Goal: Task Accomplishment & Management: Manage account settings

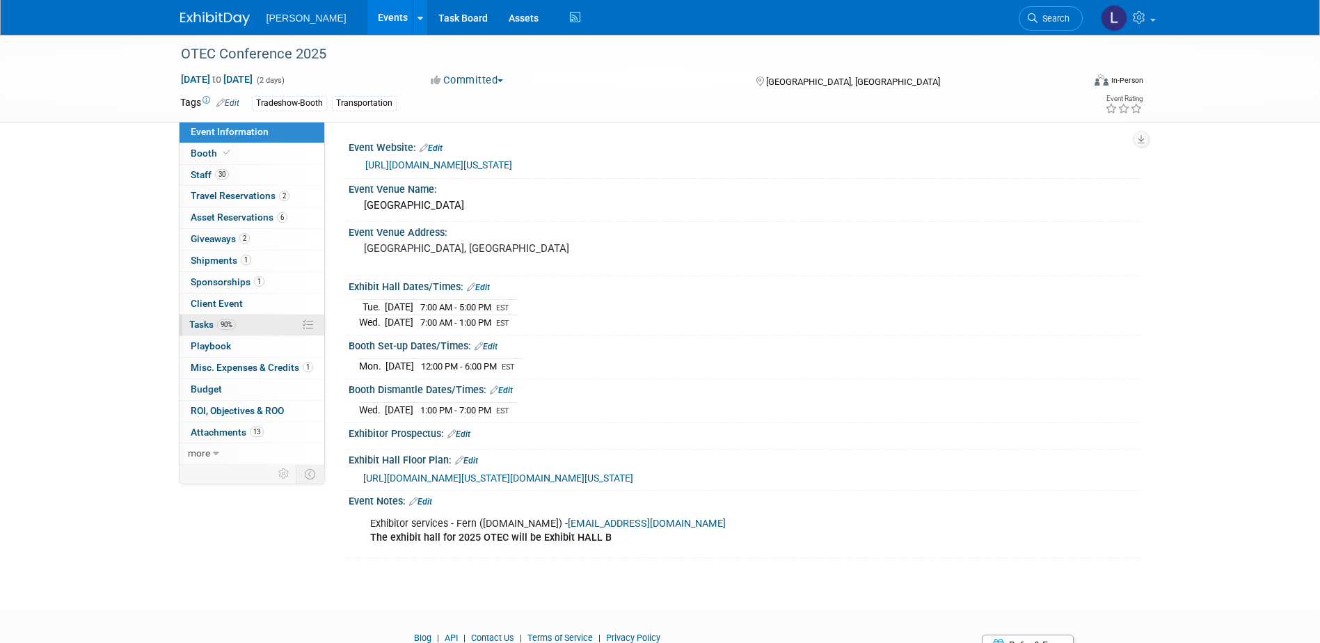
click at [205, 328] on span "Tasks 90%" at bounding box center [212, 324] width 47 height 11
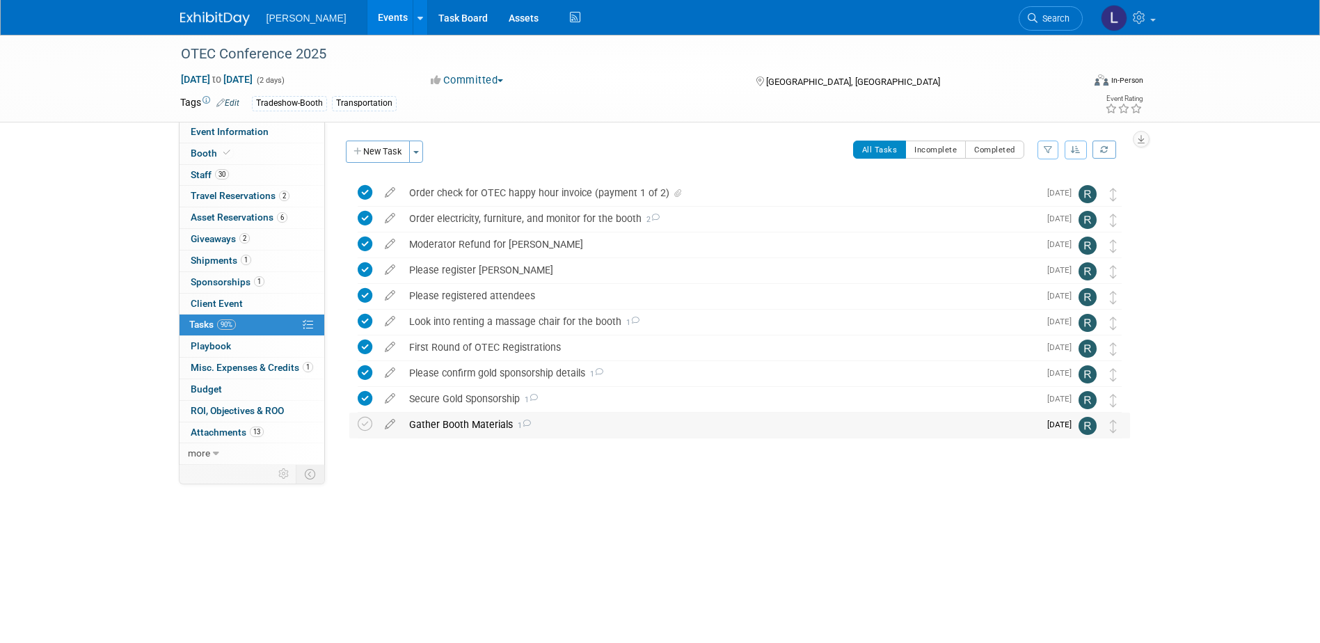
click at [436, 428] on div "Gather Booth Materials 1" at bounding box center [720, 425] width 637 height 24
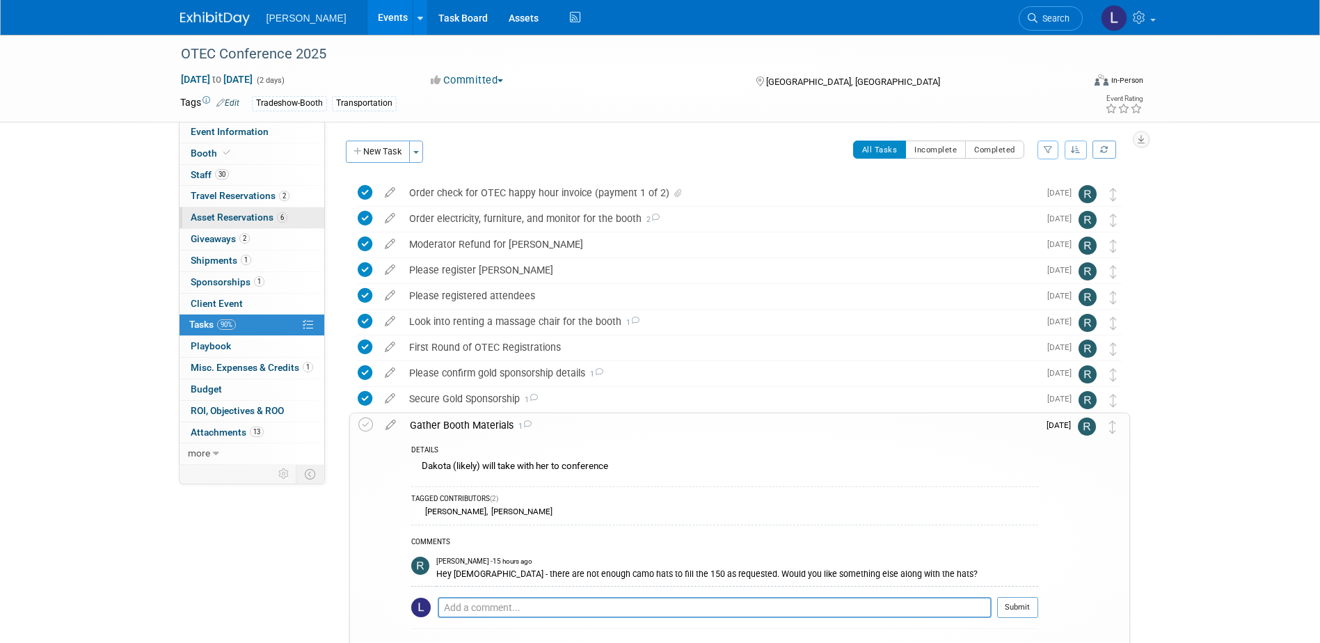
click at [222, 220] on span "Asset Reservations 6" at bounding box center [239, 217] width 97 height 11
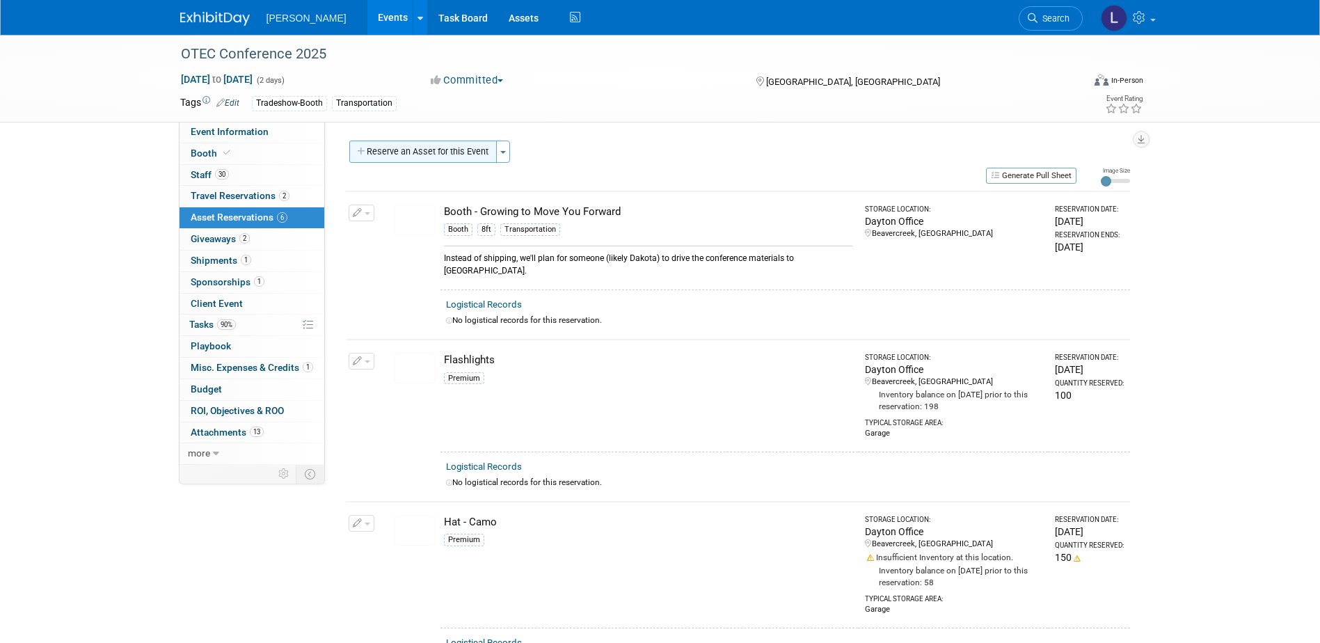
click at [470, 157] on button "Reserve an Asset for this Event" at bounding box center [423, 152] width 148 height 22
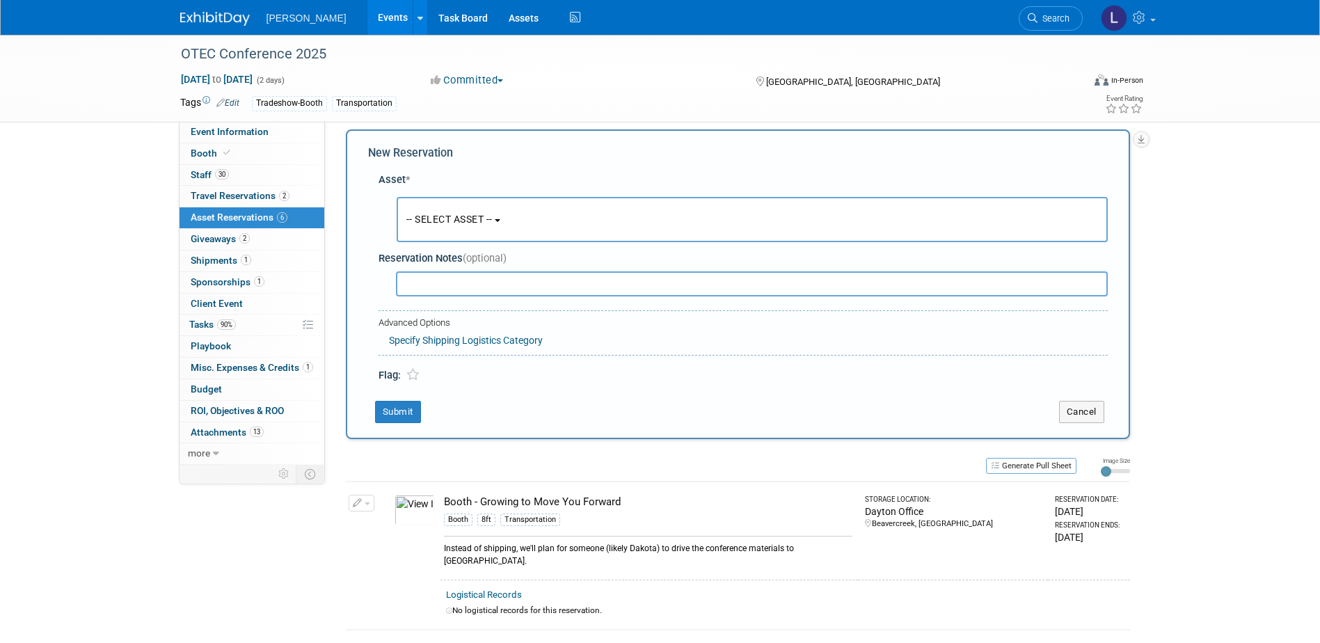
scroll to position [13, 0]
click at [545, 220] on button "-- SELECT ASSET --" at bounding box center [752, 217] width 711 height 45
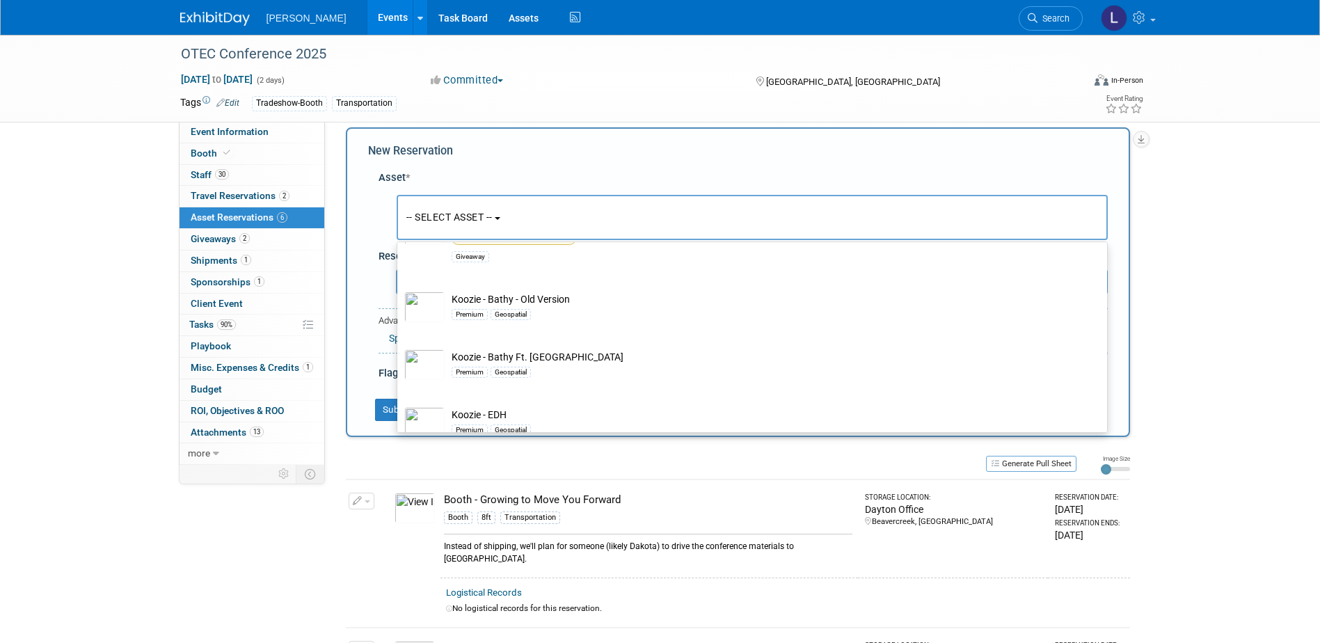
scroll to position [17712, 0]
click at [214, 321] on span "Tasks 90%" at bounding box center [212, 324] width 47 height 11
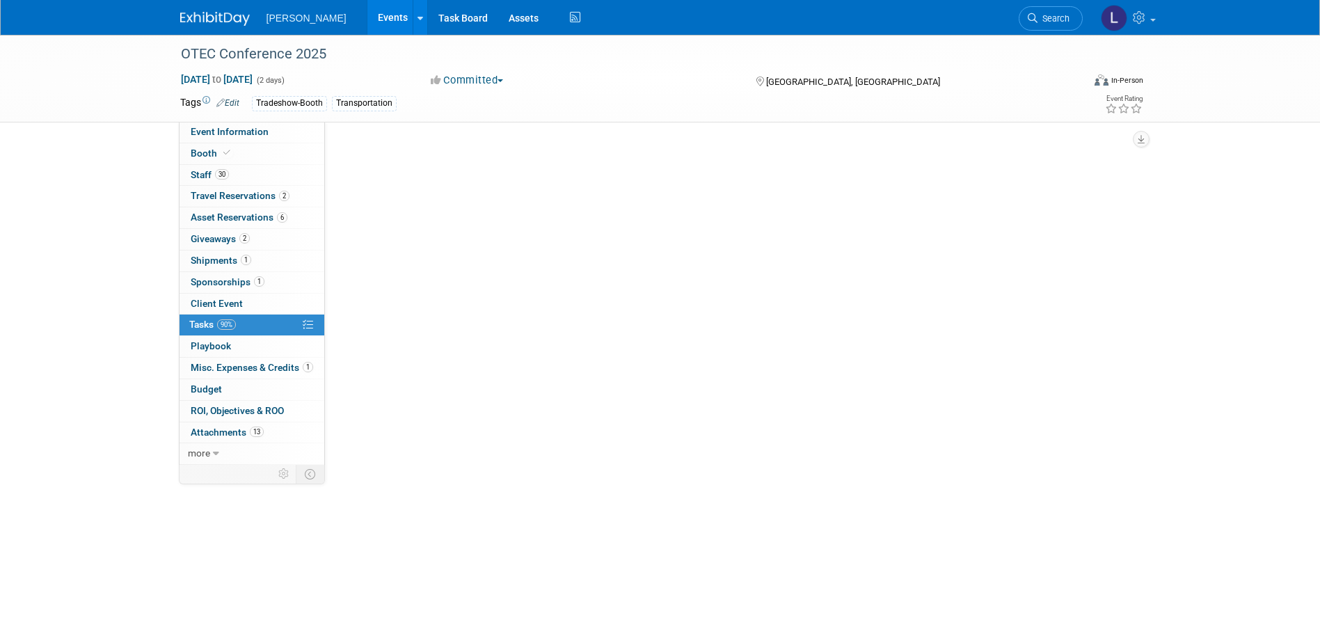
scroll to position [0, 0]
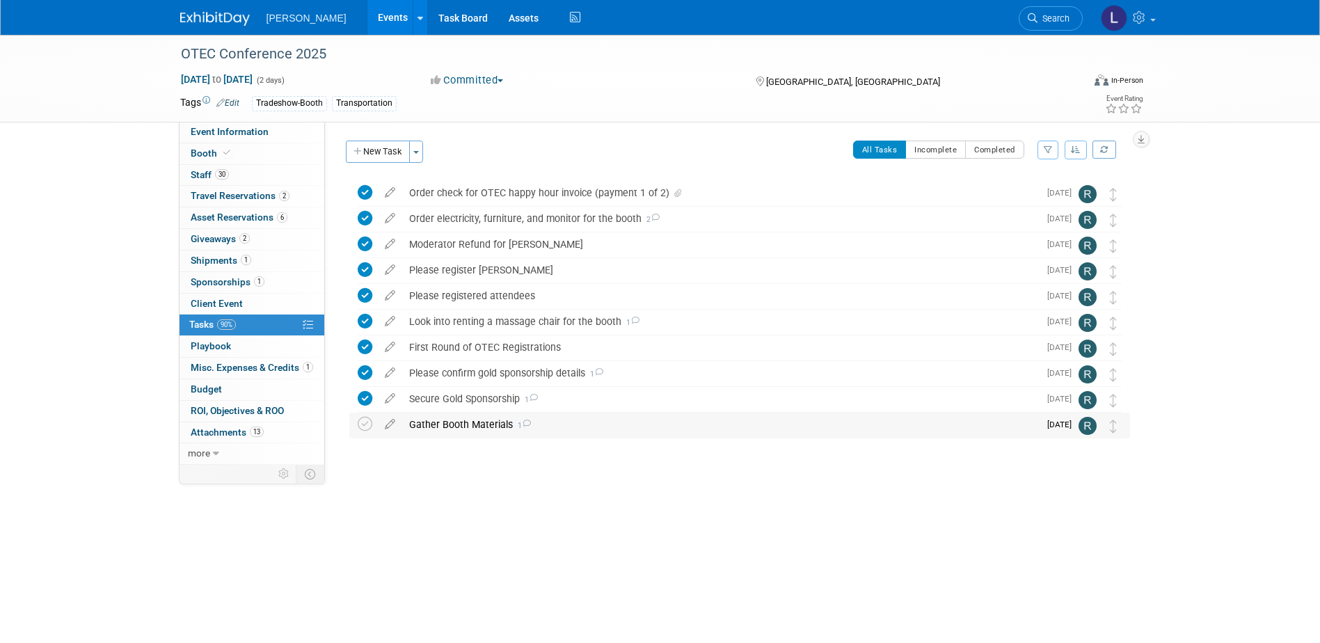
click at [446, 422] on div "Gather Booth Materials 1" at bounding box center [720, 425] width 637 height 24
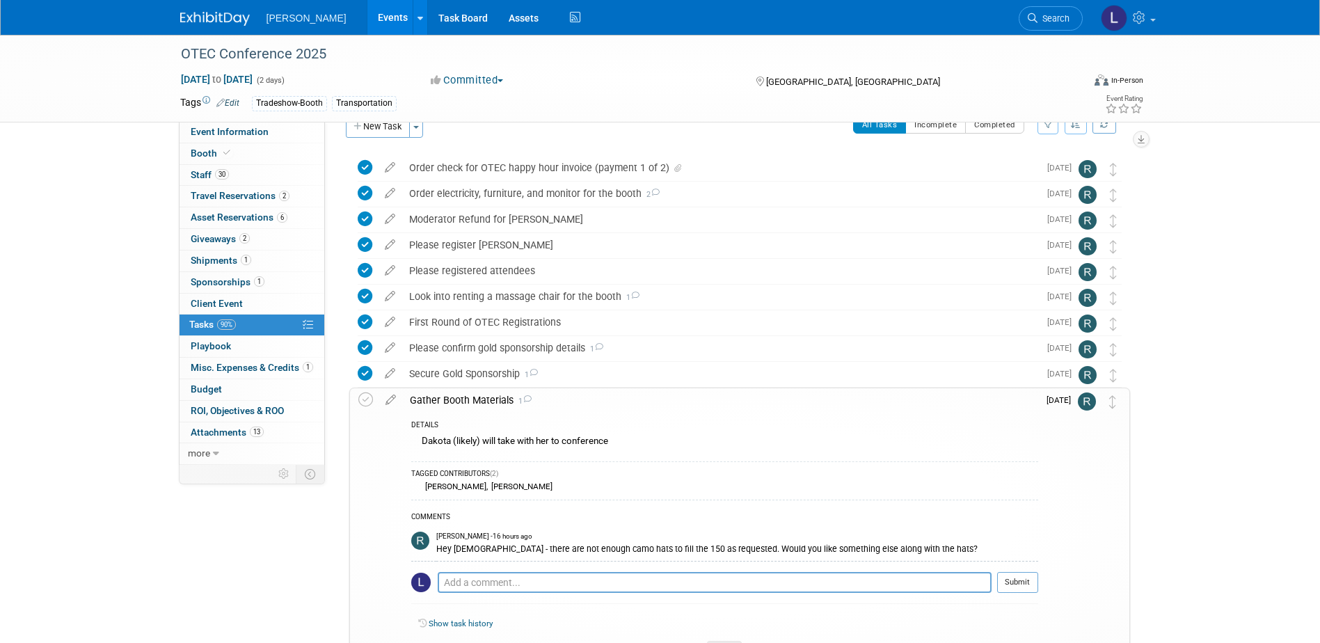
scroll to position [21, 0]
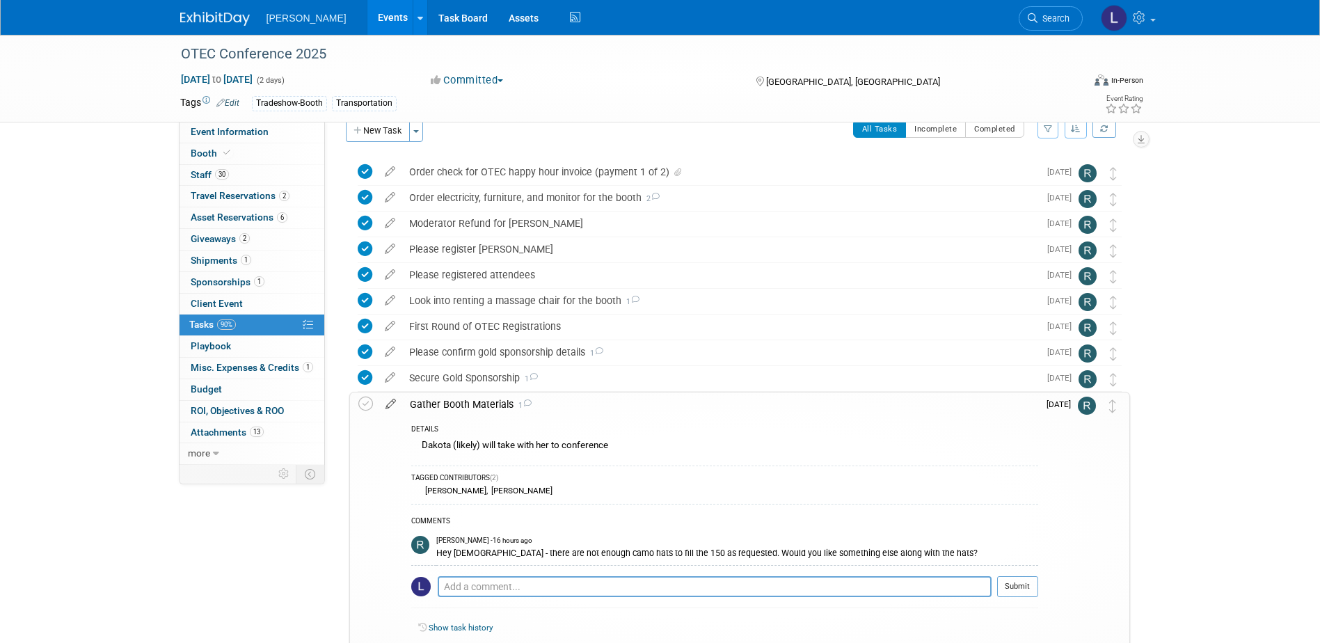
click at [388, 407] on icon at bounding box center [391, 401] width 24 height 17
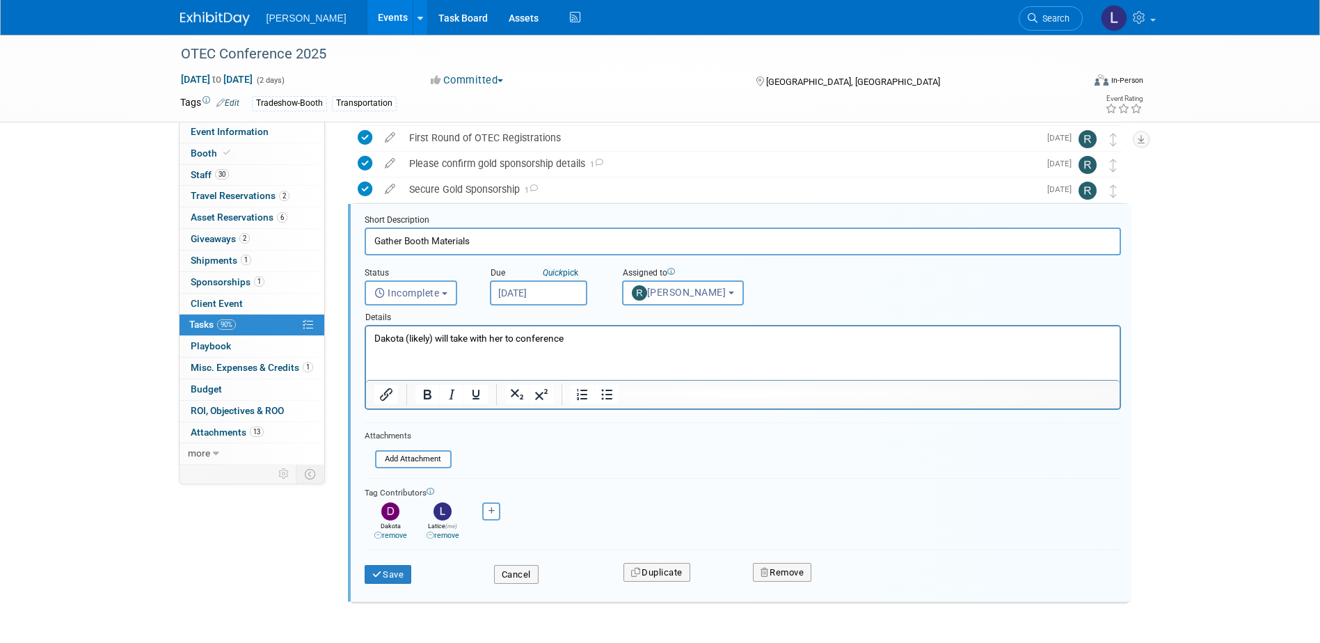
scroll to position [0, 0]
click at [502, 336] on p "Dakota (likely) will take with her to conference" at bounding box center [743, 338] width 738 height 13
click at [468, 338] on p "Dakota (likely) will take with her to conference" at bounding box center [743, 338] width 738 height 13
click at [399, 567] on button "Save" at bounding box center [388, 574] width 47 height 19
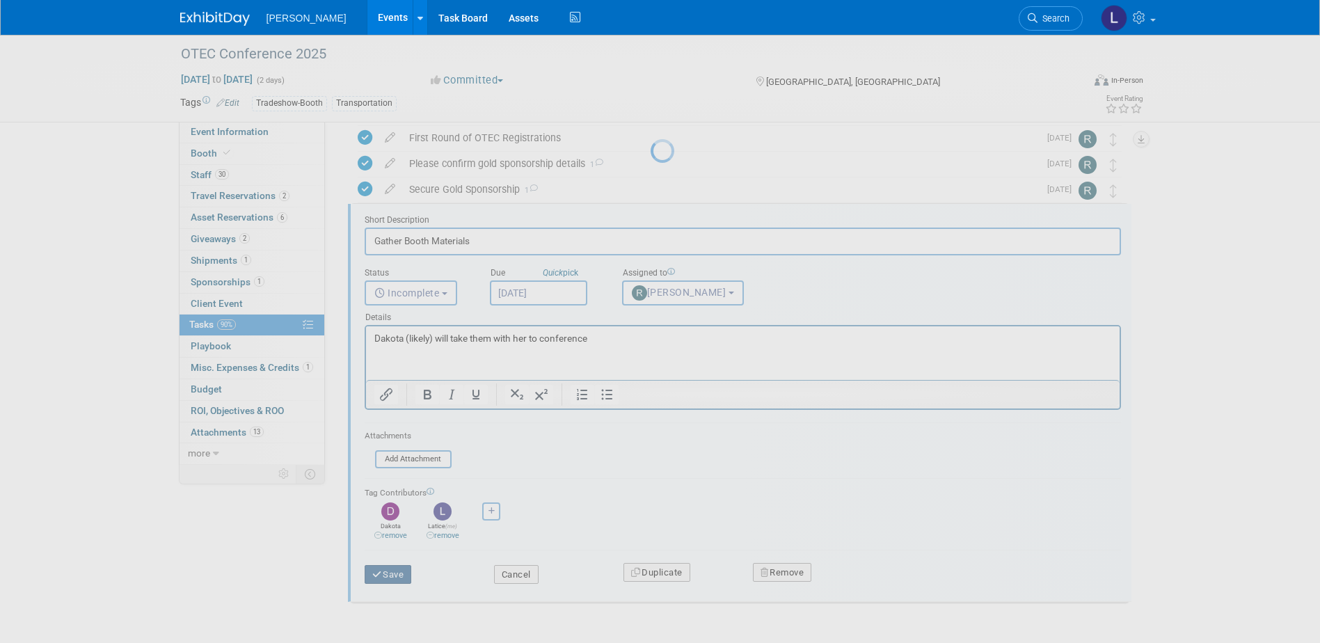
scroll to position [121, 0]
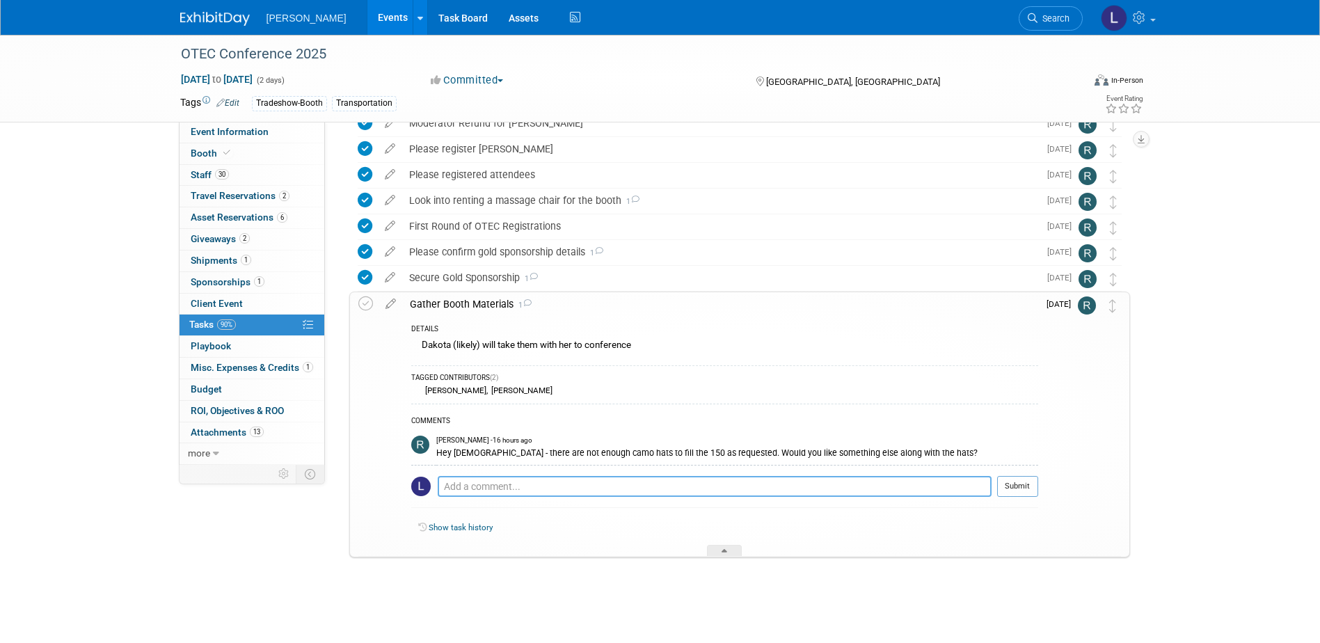
click at [527, 493] on textarea at bounding box center [715, 486] width 554 height 21
type textarea "Let's also send the black hats."
click at [1021, 480] on button "Submit" at bounding box center [1017, 486] width 41 height 21
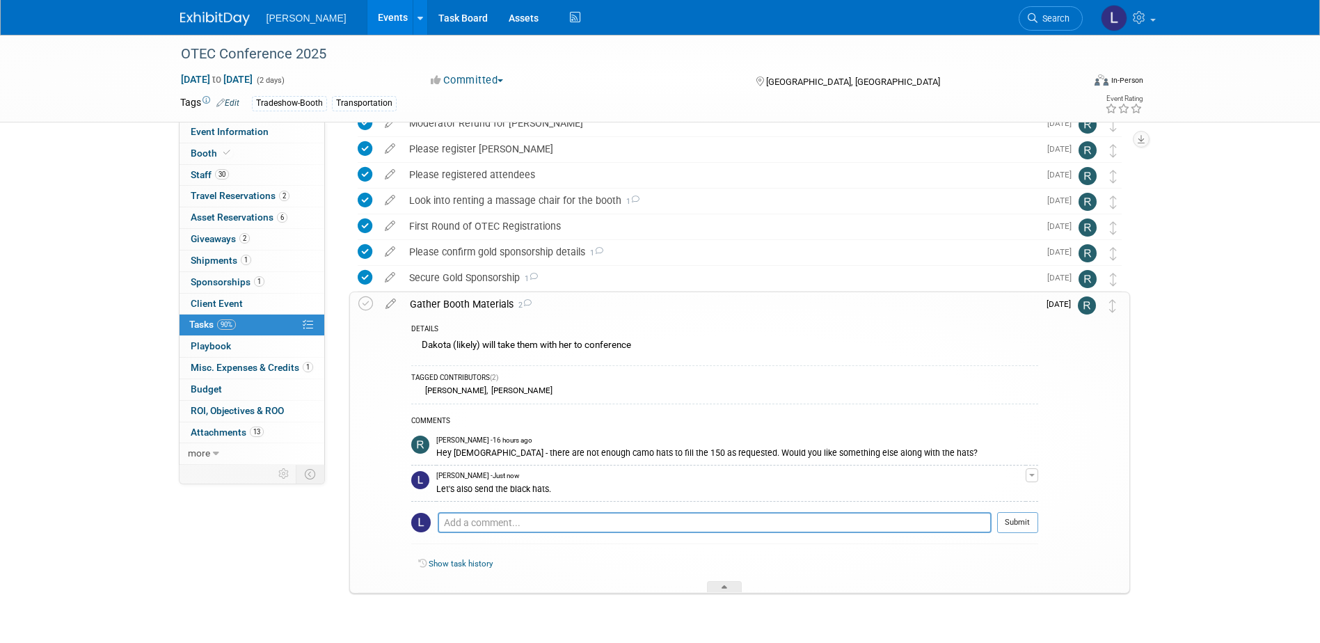
scroll to position [0, 0]
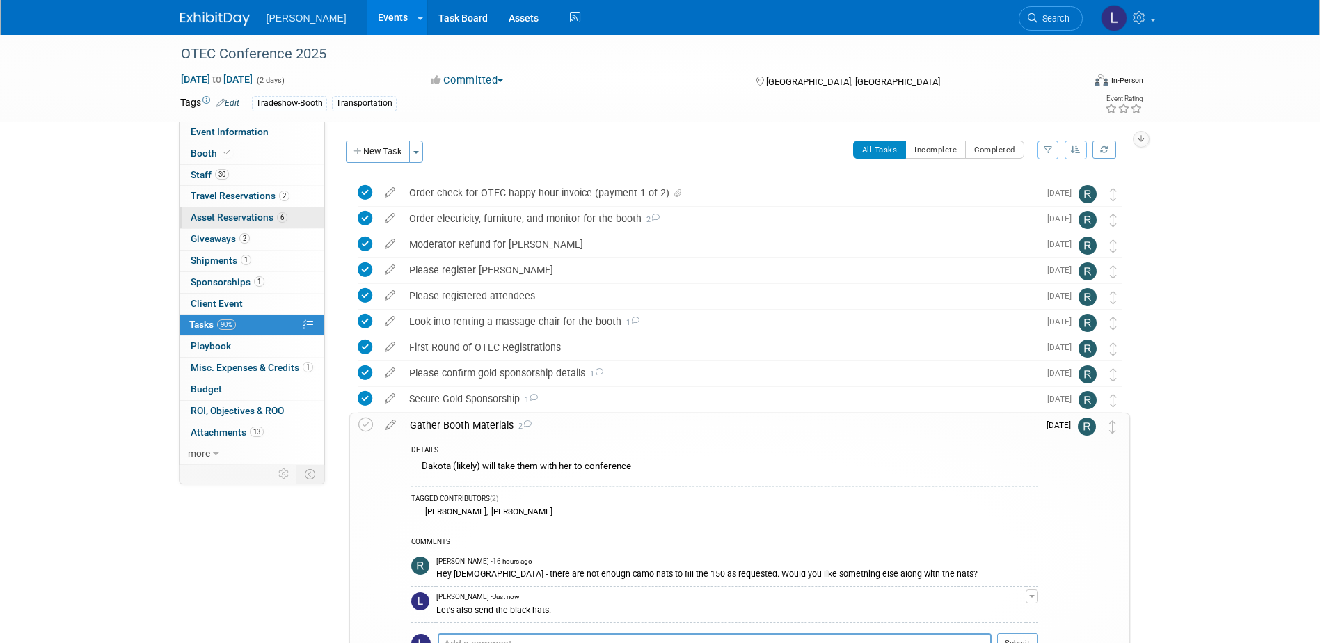
click at [230, 219] on span "Asset Reservations 6" at bounding box center [239, 217] width 97 height 11
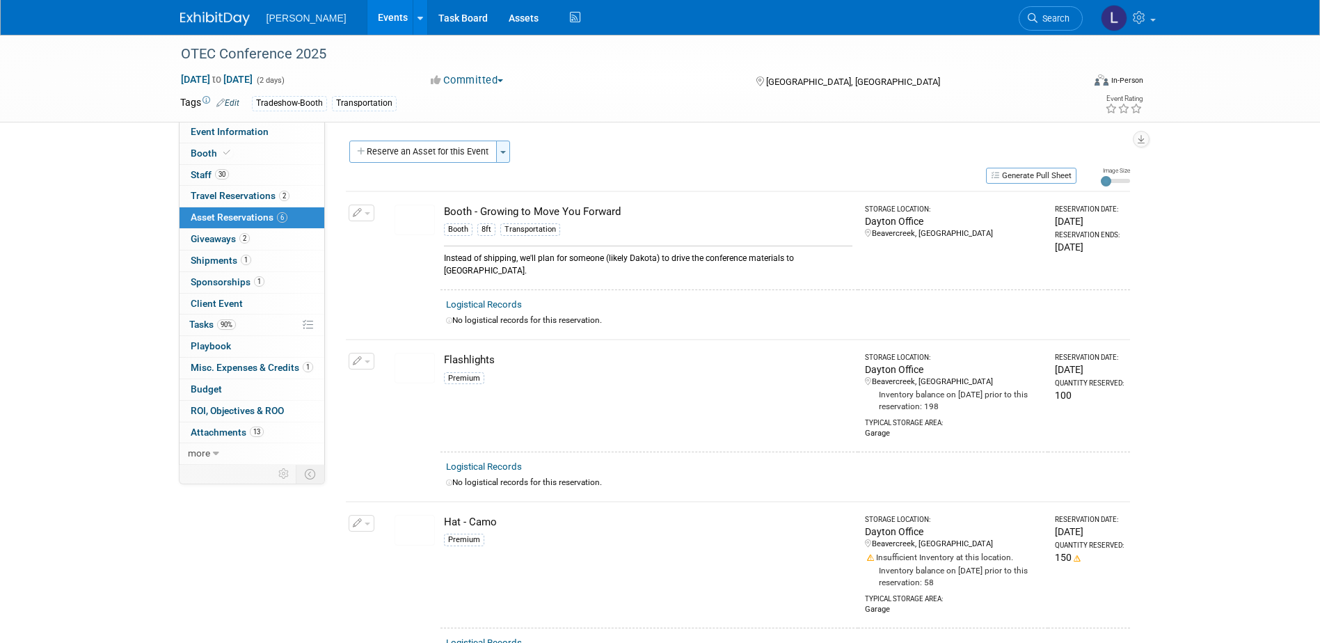
click at [503, 157] on button "Toggle Dropdown" at bounding box center [503, 152] width 14 height 22
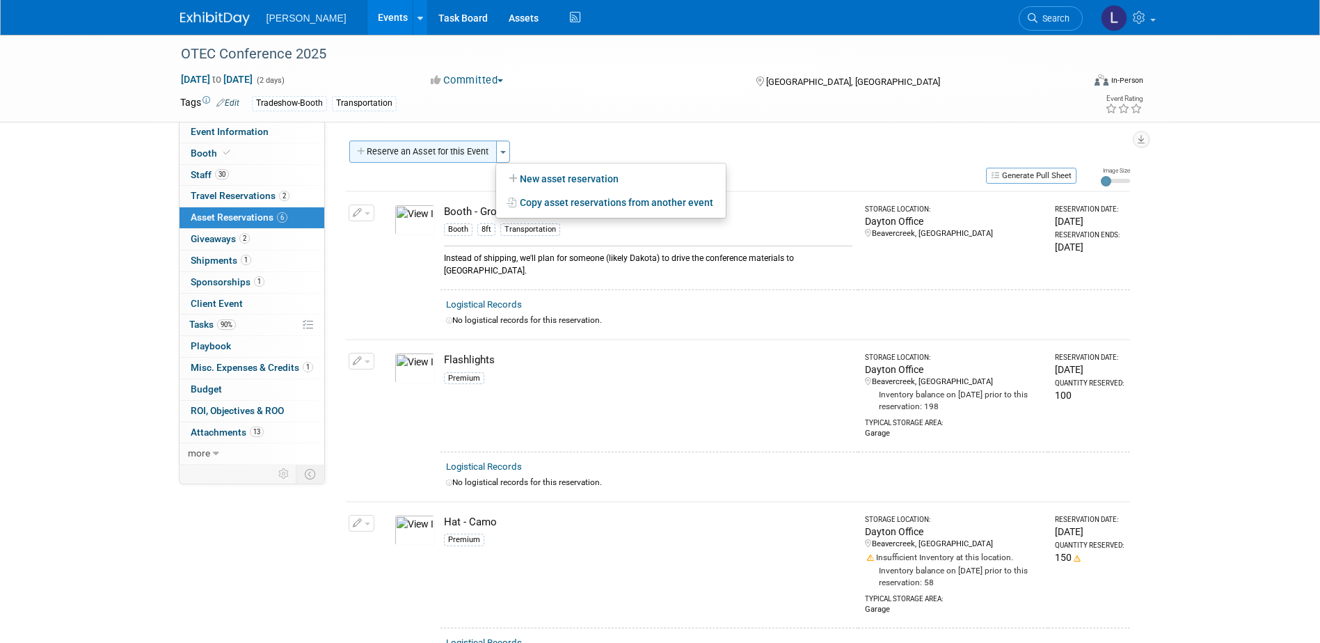
click at [451, 157] on button "Reserve an Asset for this Event" at bounding box center [423, 152] width 148 height 22
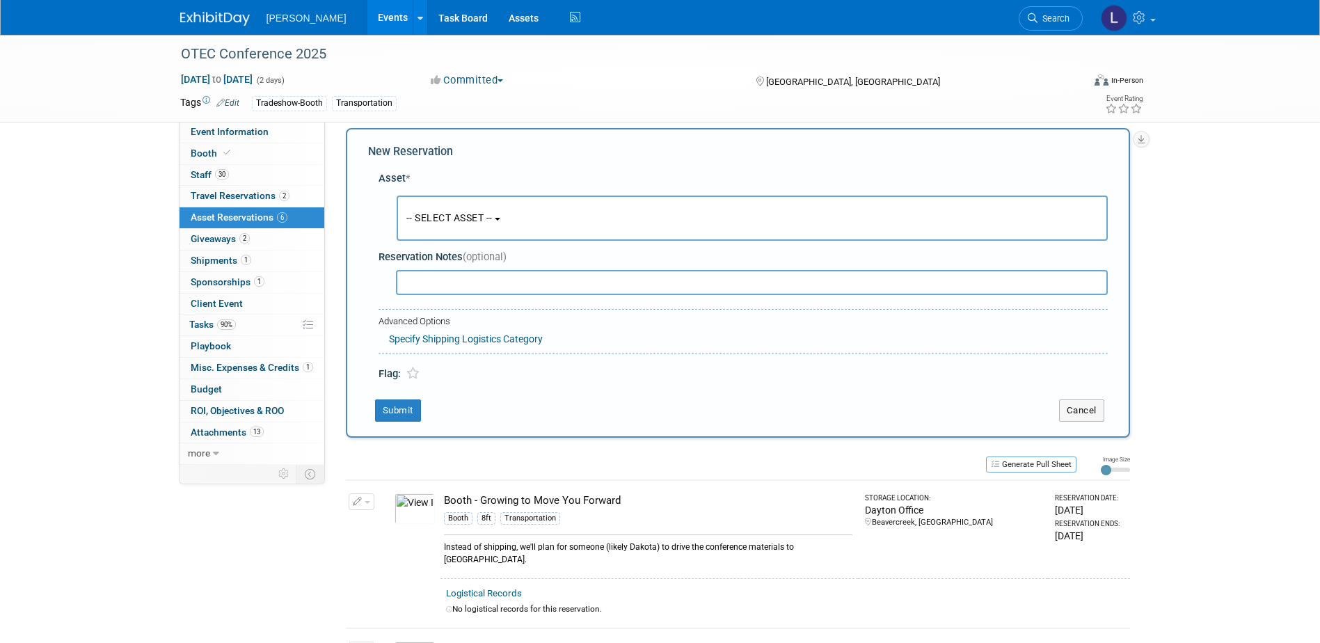
scroll to position [13, 0]
click at [468, 215] on span "-- SELECT ASSET --" at bounding box center [450, 217] width 86 height 11
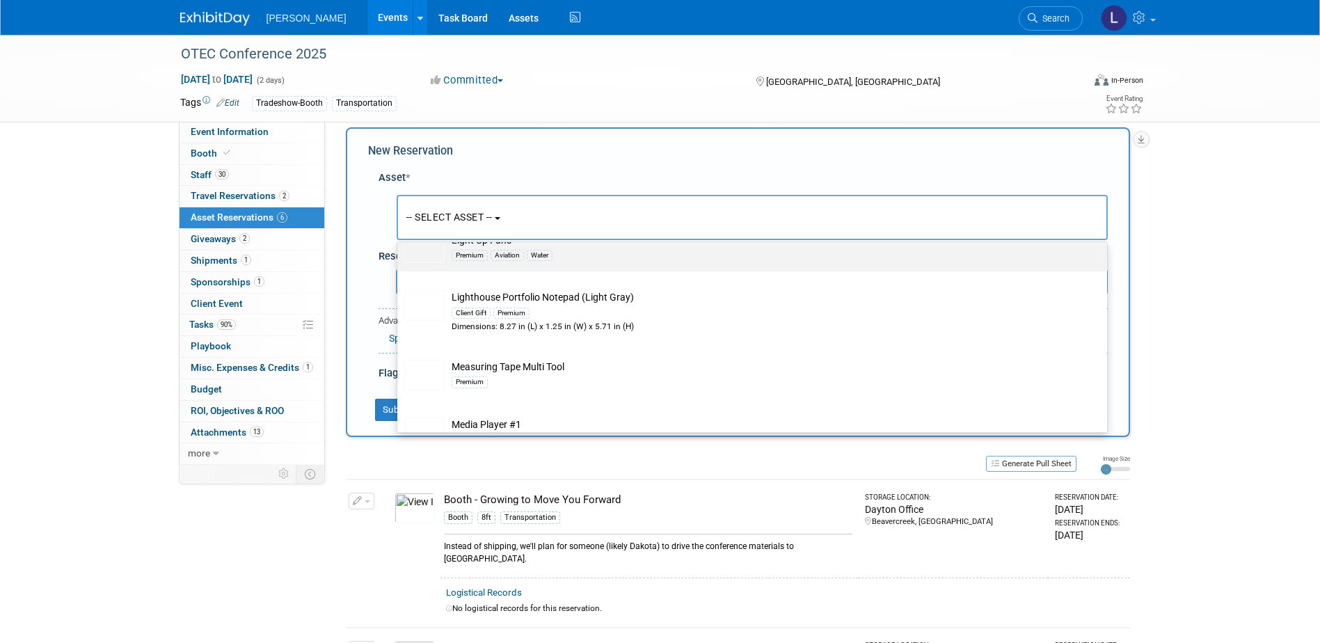
scroll to position [18298, 0]
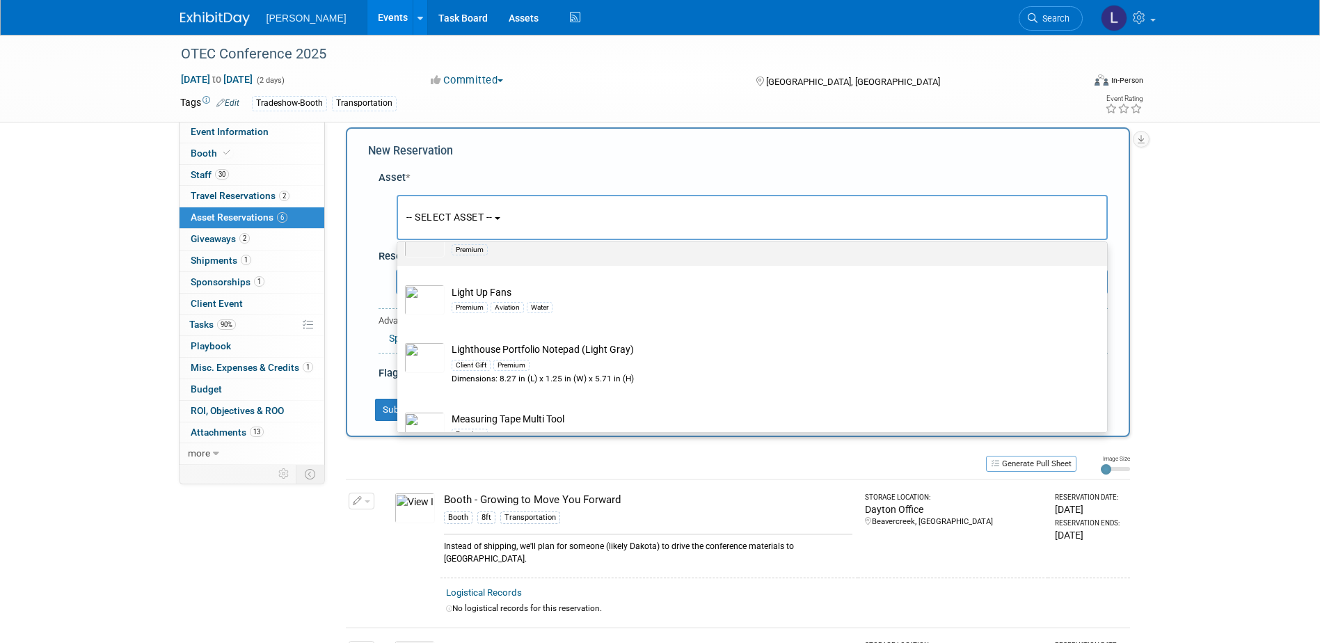
click at [649, 258] on td "LED Ring Light Premium" at bounding box center [762, 242] width 635 height 31
click at [400, 225] on input "LED Ring Light Premium" at bounding box center [394, 220] width 9 height 9
select select "10727517"
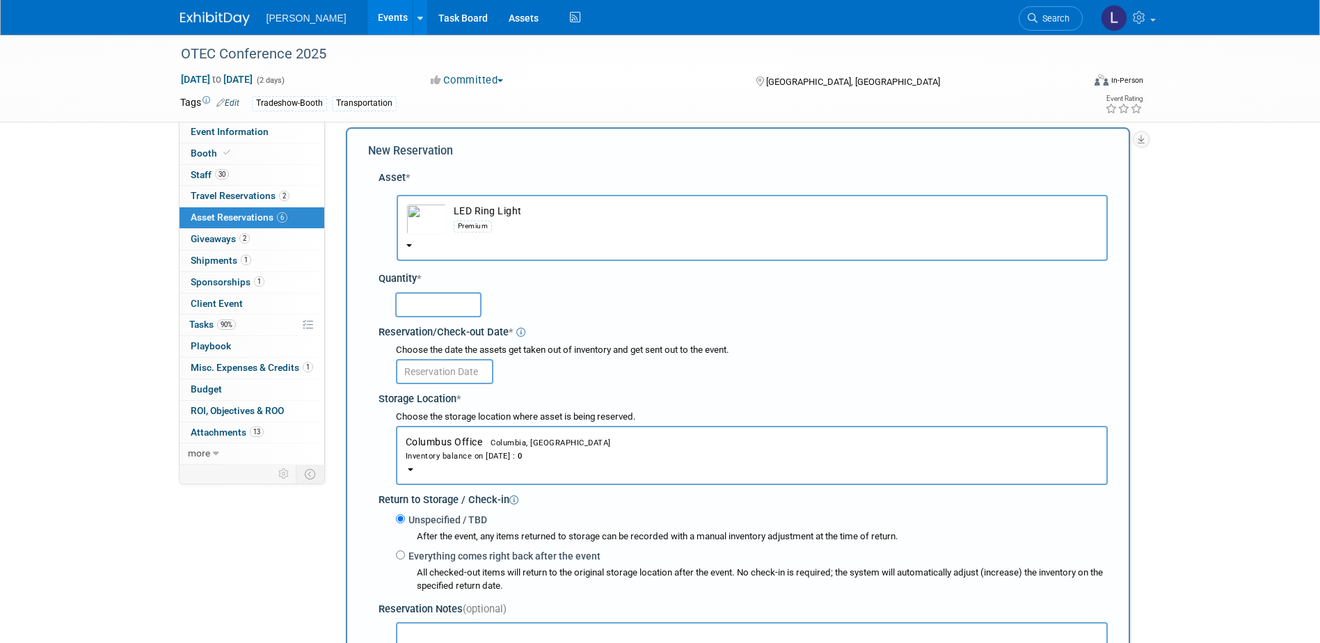
click at [530, 442] on span "Columbia, [GEOGRAPHIC_DATA]" at bounding box center [546, 443] width 129 height 9
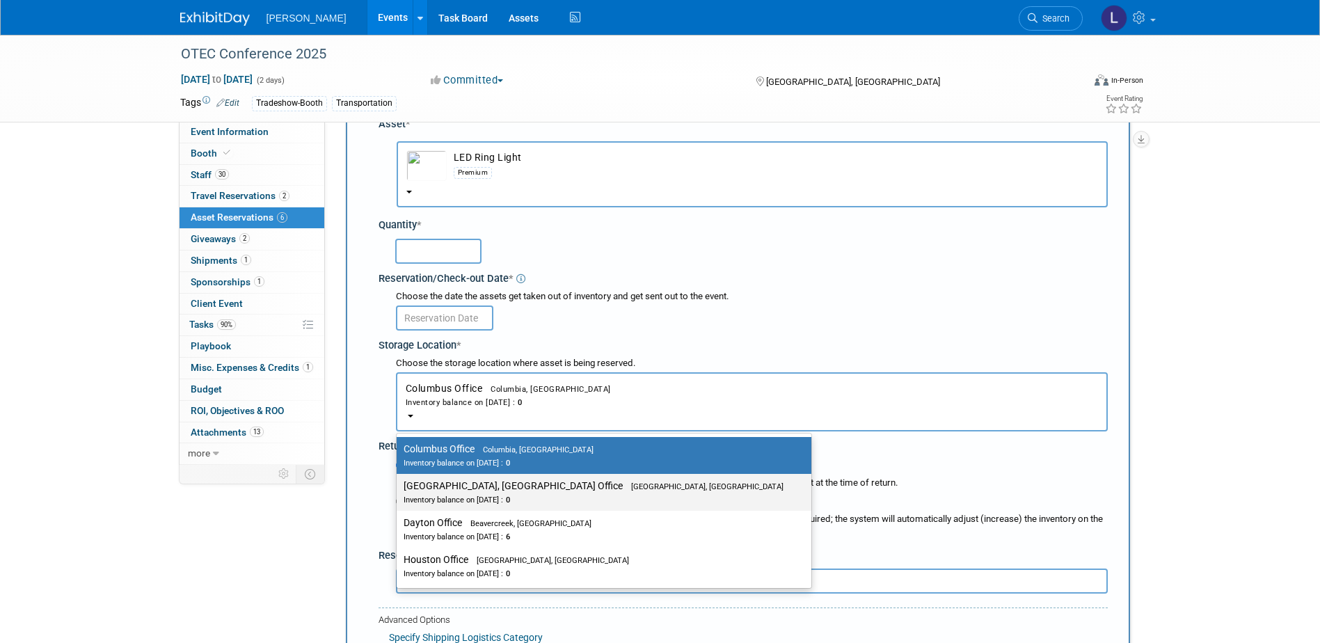
scroll to position [74, 0]
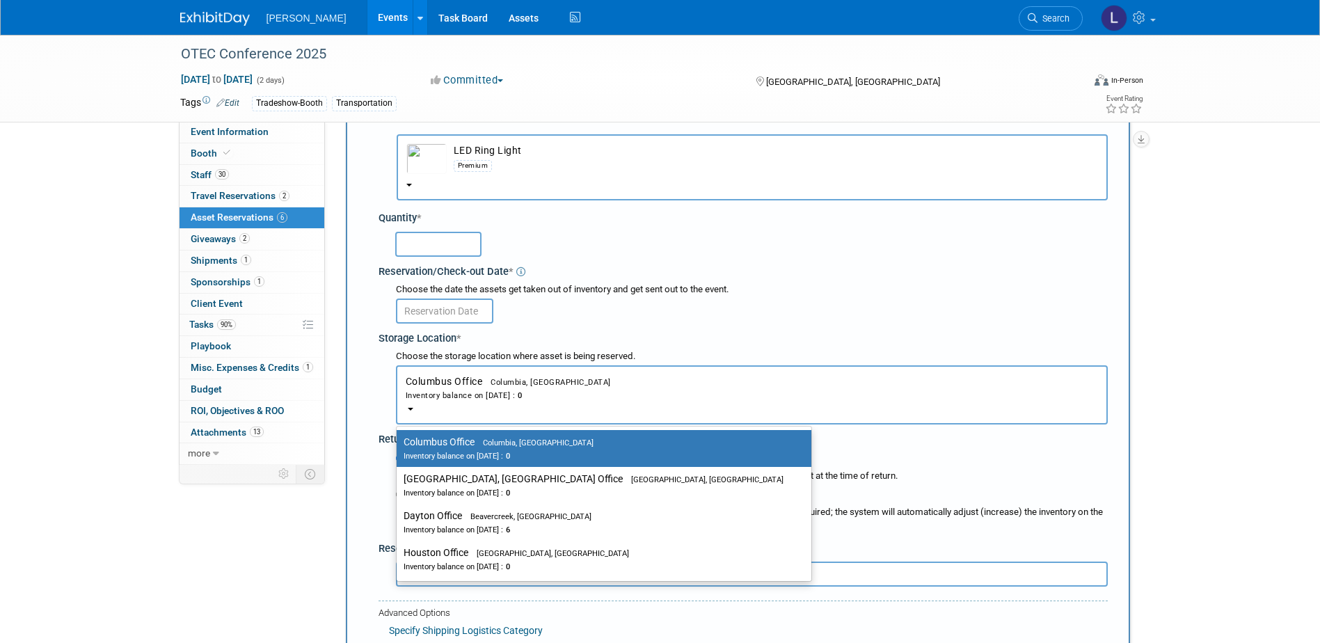
click at [732, 307] on div at bounding box center [752, 310] width 712 height 27
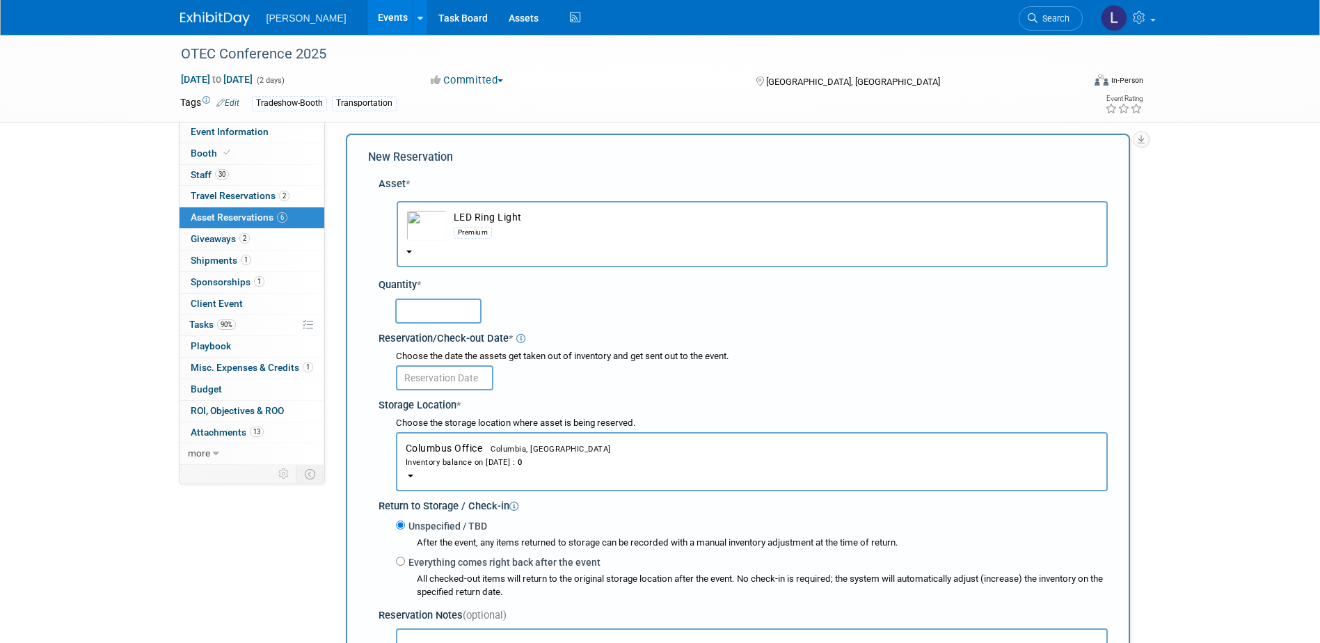
scroll to position [6, 0]
click at [513, 221] on td "LED Ring Light Premium" at bounding box center [773, 227] width 652 height 31
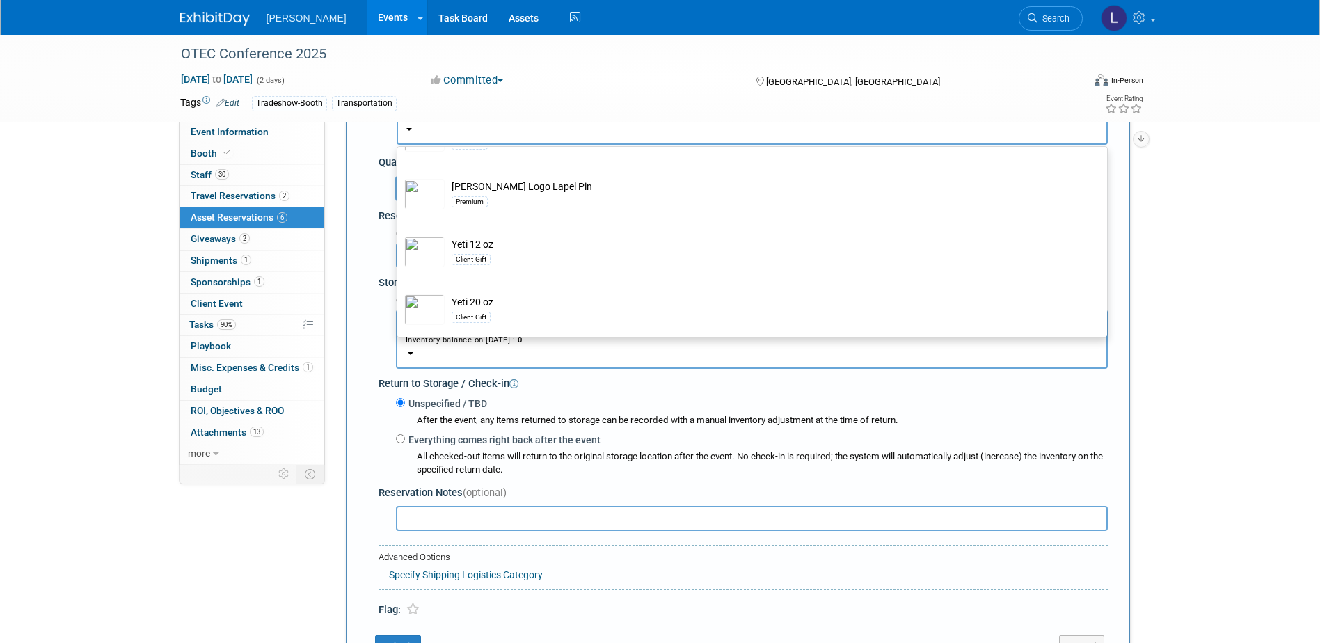
scroll to position [130, 0]
